Goal: Transaction & Acquisition: Purchase product/service

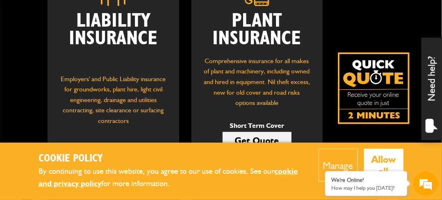
scroll to position [164, 0]
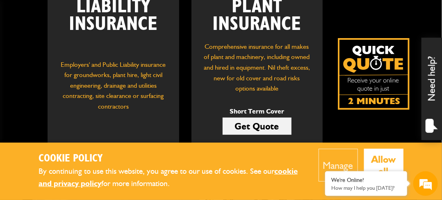
click at [248, 127] on link "Get Quote" at bounding box center [257, 126] width 69 height 17
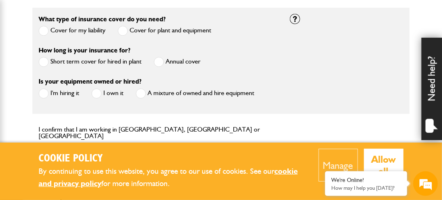
click at [44, 61] on span at bounding box center [44, 62] width 10 height 10
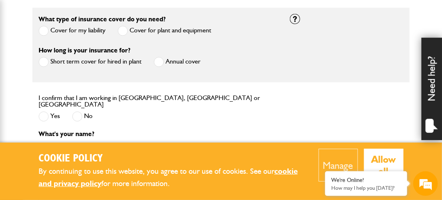
click at [42, 111] on span at bounding box center [44, 116] width 10 height 10
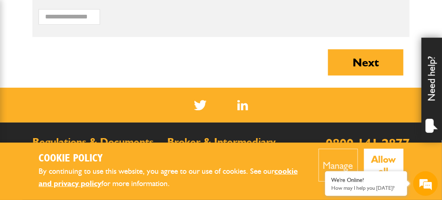
scroll to position [789, 0]
